Goal: Transaction & Acquisition: Download file/media

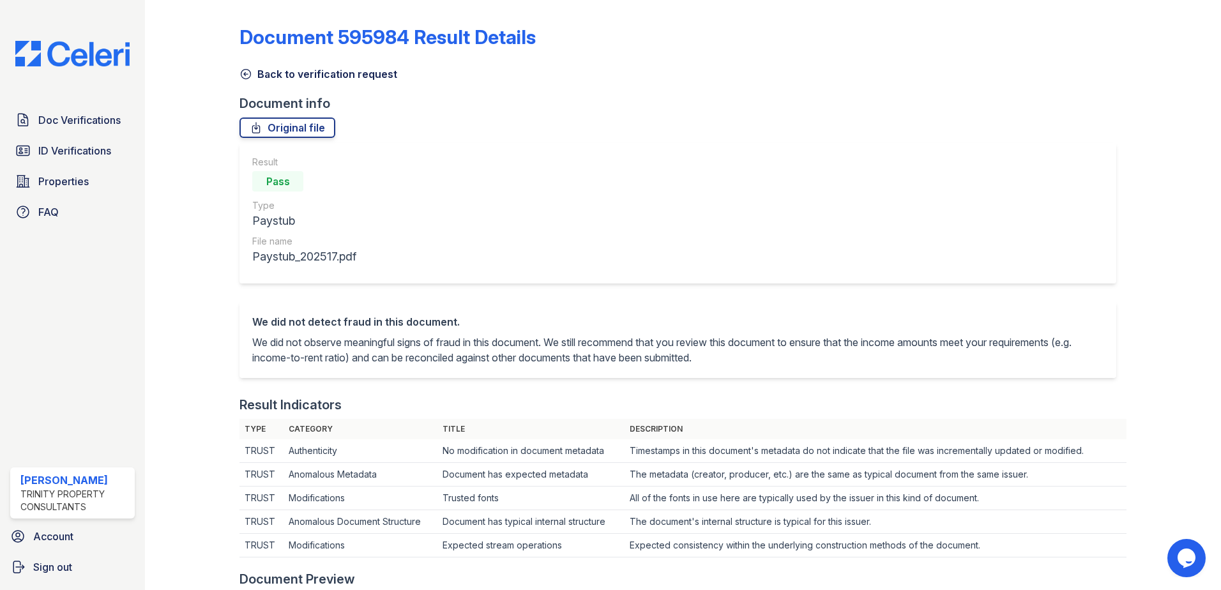
click at [247, 73] on icon at bounding box center [245, 74] width 13 height 13
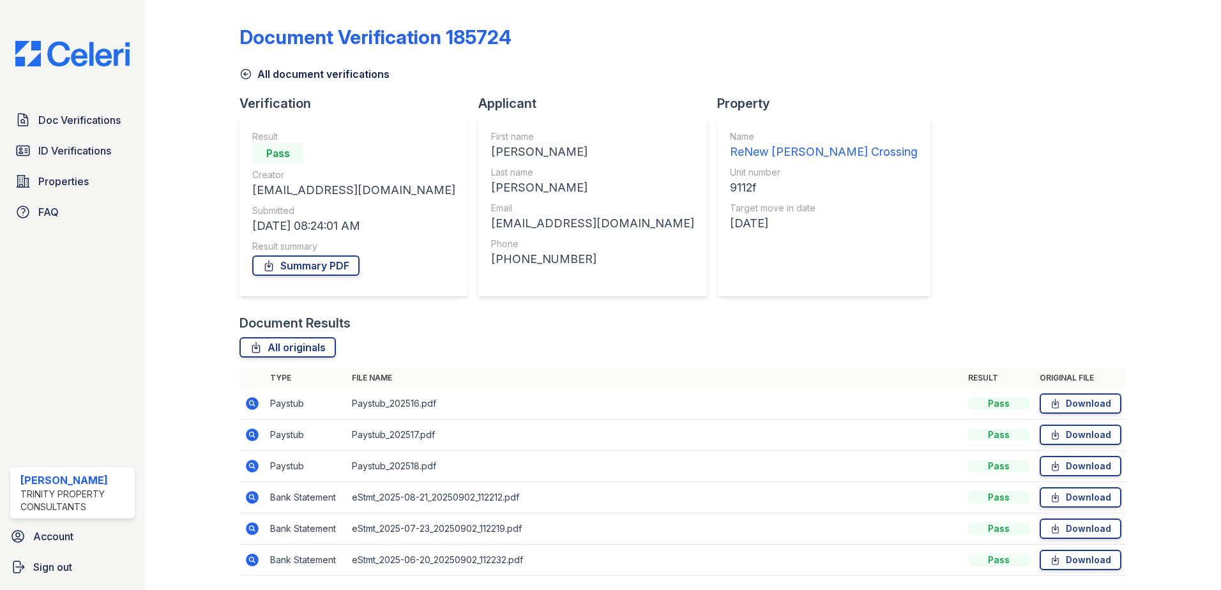
scroll to position [42, 0]
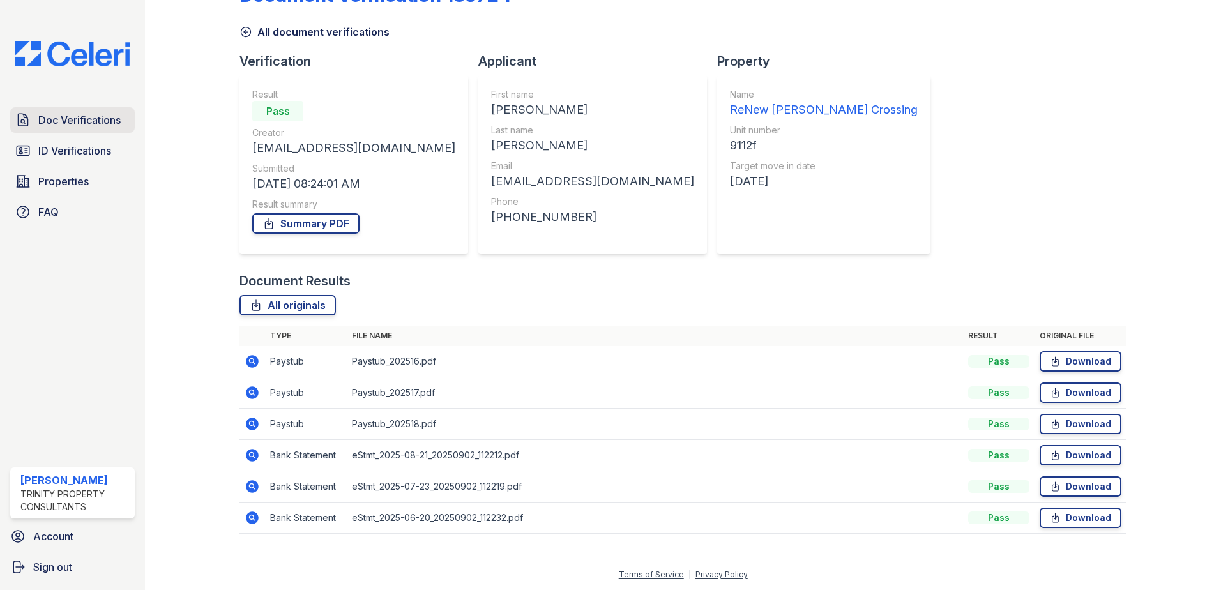
click at [109, 116] on span "Doc Verifications" at bounding box center [79, 119] width 82 height 15
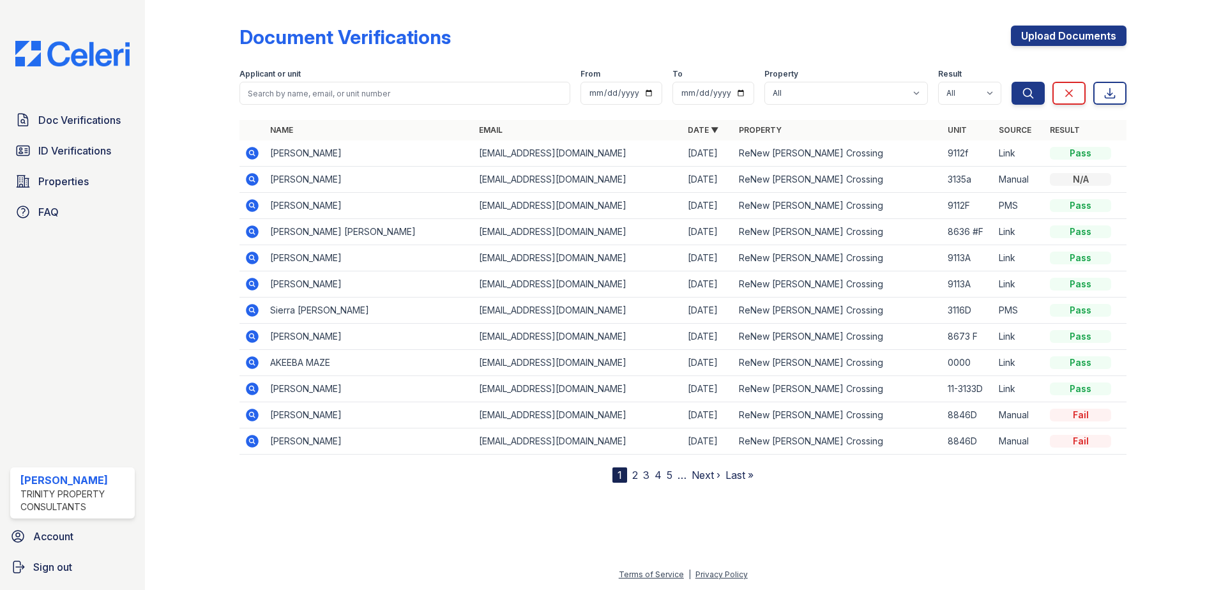
click at [252, 155] on icon at bounding box center [252, 153] width 15 height 15
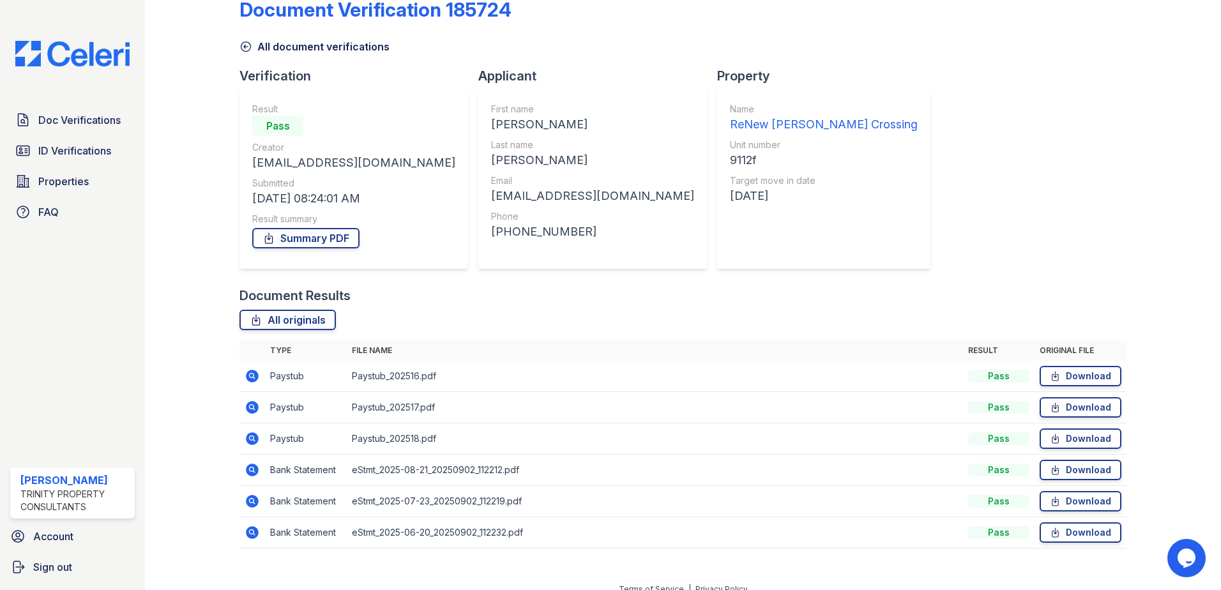
scroll to position [42, 0]
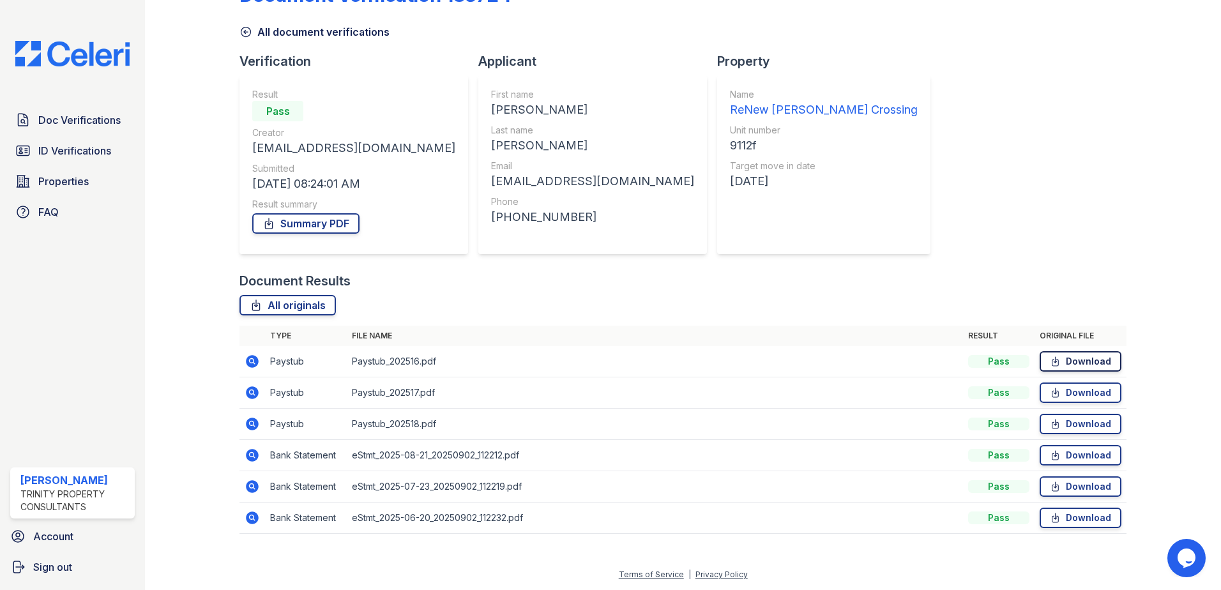
click at [1052, 368] on link "Download" at bounding box center [1081, 361] width 82 height 20
click at [1094, 391] on link "Download" at bounding box center [1081, 393] width 82 height 20
click at [1090, 423] on link "Download" at bounding box center [1081, 424] width 82 height 20
click at [1091, 455] on link "Download" at bounding box center [1081, 455] width 82 height 20
click at [1093, 489] on link "Download" at bounding box center [1081, 486] width 82 height 20
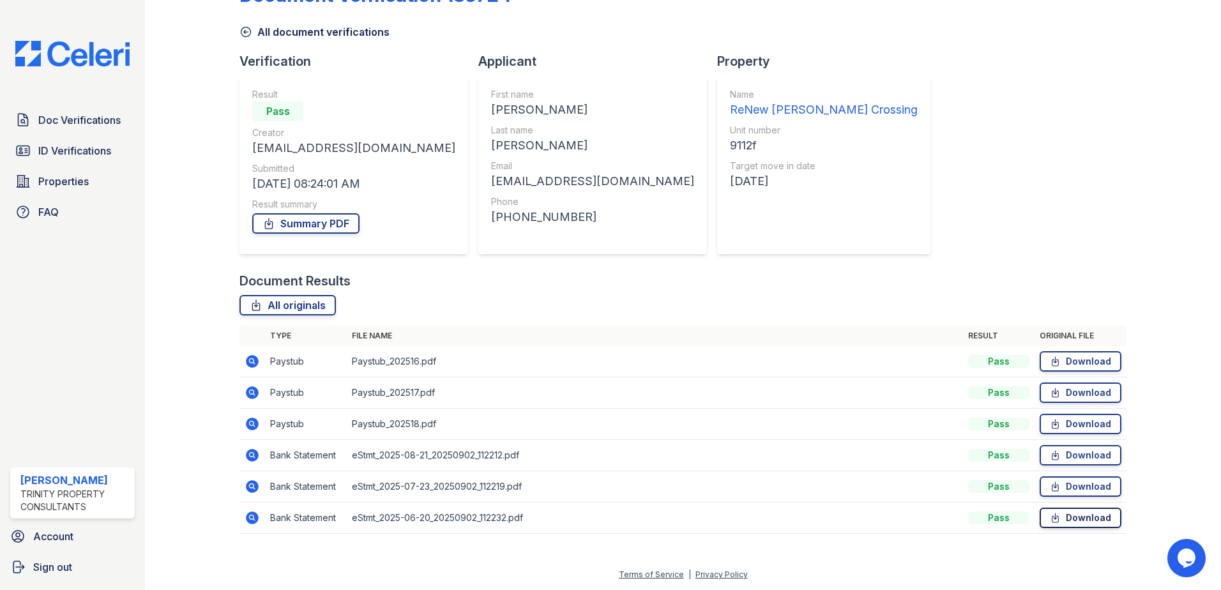
click at [1082, 519] on link "Download" at bounding box center [1081, 518] width 82 height 20
